Goal: Navigation & Orientation: Find specific page/section

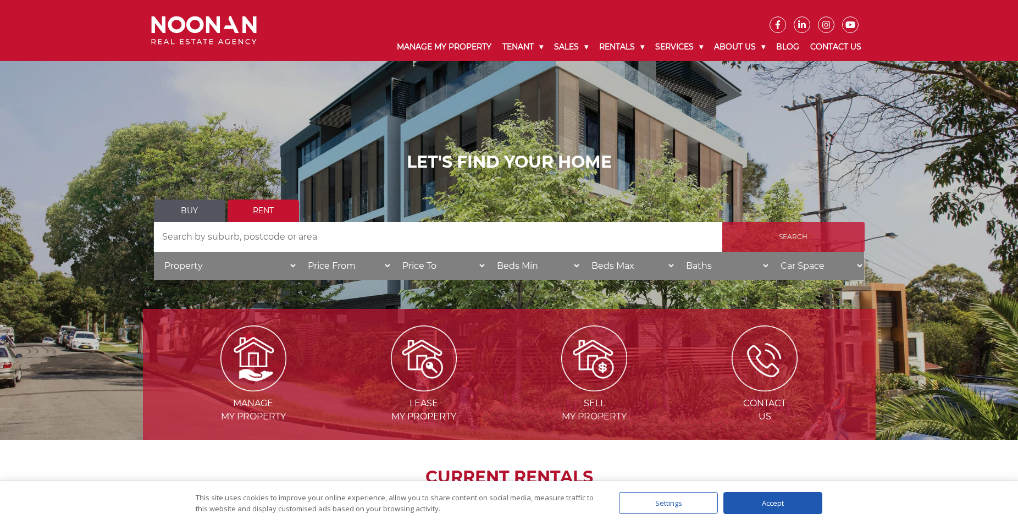
click at [776, 237] on input "Search" at bounding box center [793, 237] width 142 height 30
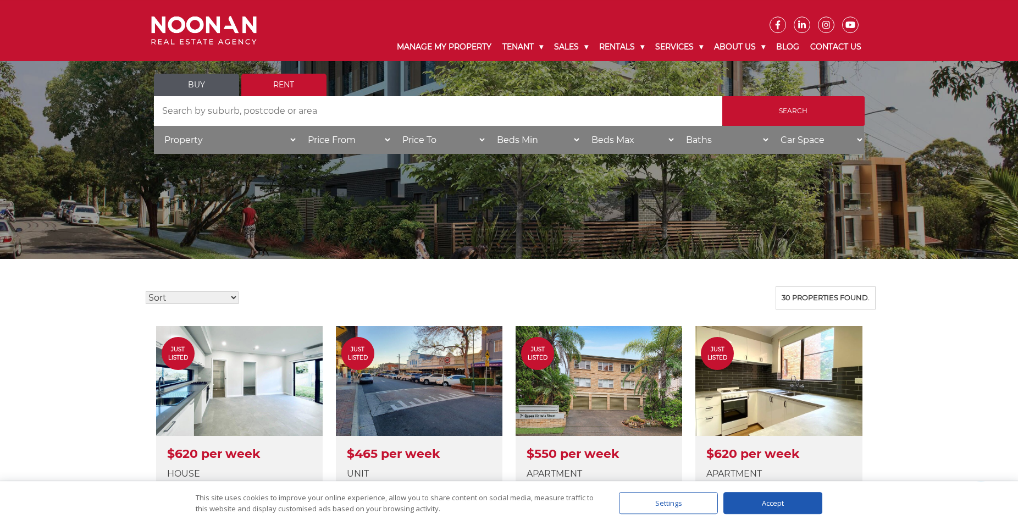
scroll to position [168, 0]
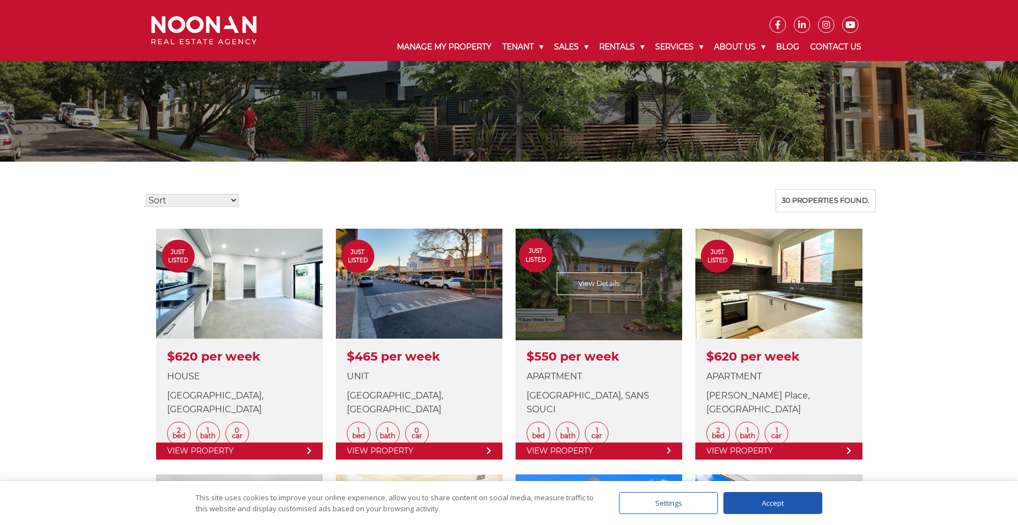
click at [589, 298] on link at bounding box center [599, 344] width 167 height 231
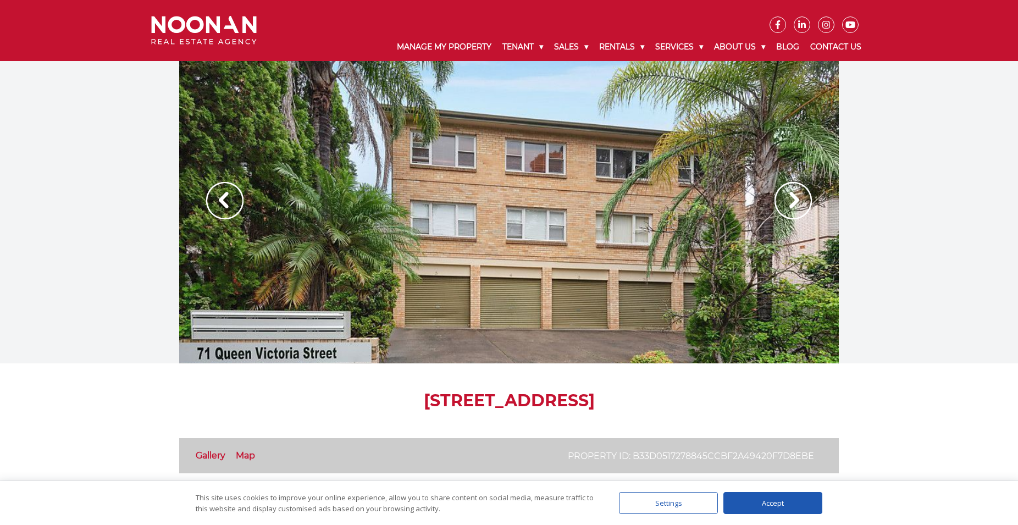
click at [797, 199] on img at bounding box center [793, 200] width 37 height 37
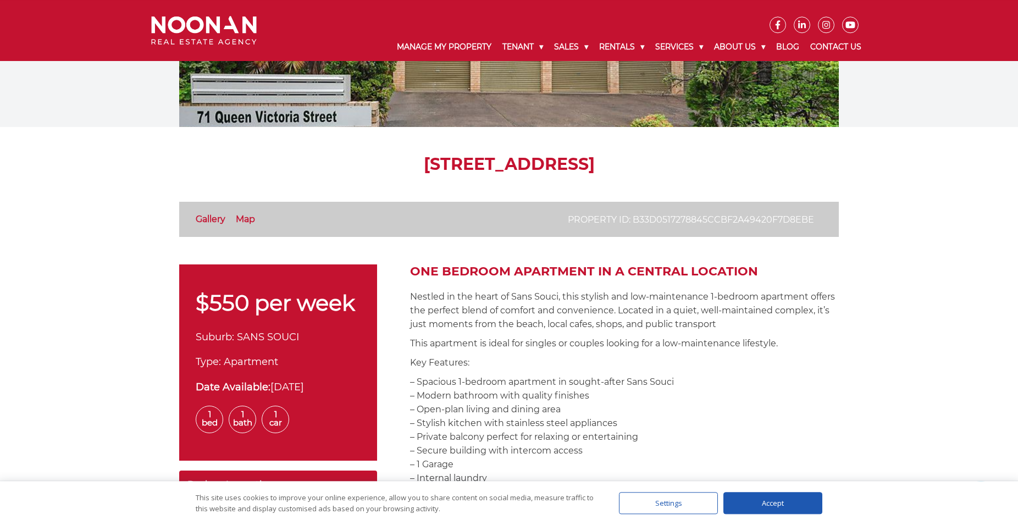
scroll to position [224, 0]
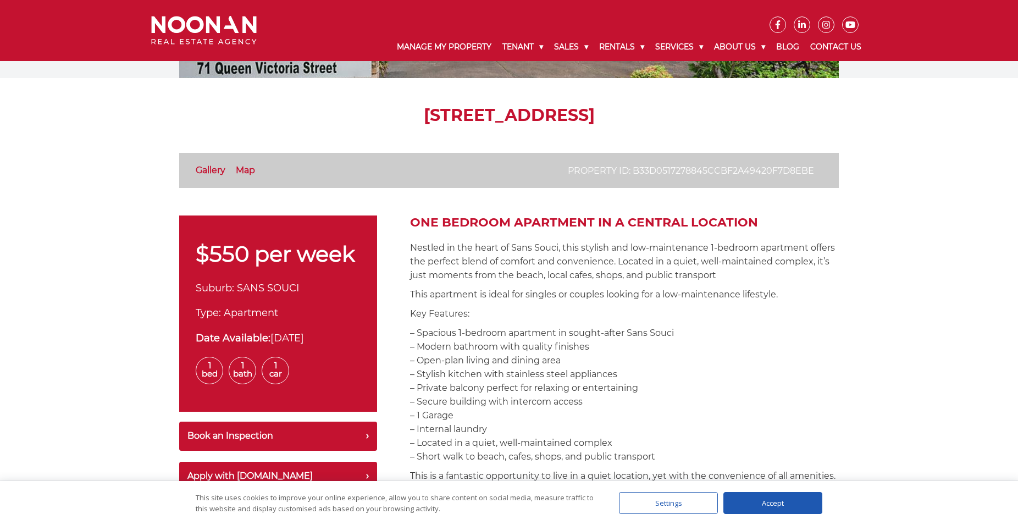
drag, startPoint x: 300, startPoint y: 112, endPoint x: 724, endPoint y: 117, distance: 423.9
click at [724, 117] on h1 "[STREET_ADDRESS]" at bounding box center [509, 116] width 660 height 20
copy h1 "[STREET_ADDRESS]"
